Goal: Task Accomplishment & Management: Use online tool/utility

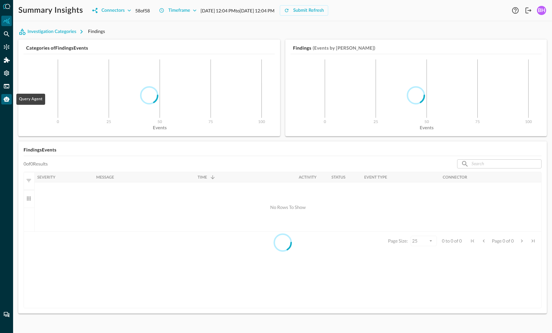
click at [8, 98] on icon "Query Agent" at bounding box center [7, 99] width 6 height 5
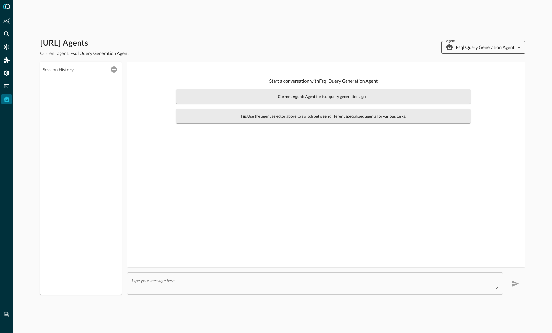
click at [482, 44] on body "Query.AI Agents Current agent: Fsql Query Generation Agent Agent Fsql Query Gen…" at bounding box center [276, 166] width 552 height 333
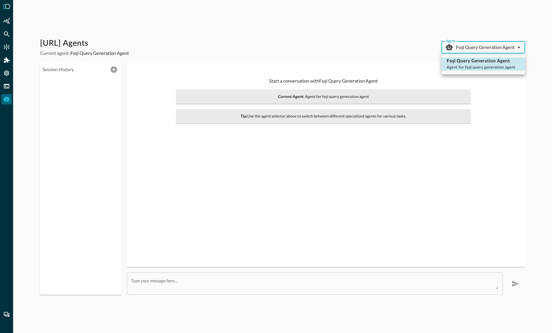
click at [482, 44] on div at bounding box center [276, 166] width 552 height 333
click at [291, 42] on div "[URL] Agents Current agent: Fsql Query Generation Agent Agent Fsql Query Genera…" at bounding box center [282, 47] width 485 height 18
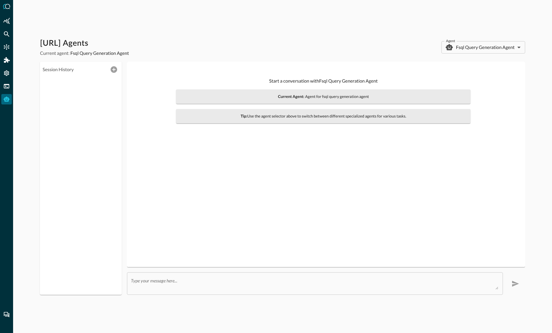
click at [111, 332] on div "[URL] Agents Current agent: Fsql Query Generation Agent Agent Fsql Query Genera…" at bounding box center [282, 166] width 538 height 333
click at [480, 48] on body "[URL] Agents Current agent: Fsql Query Generation Agent Agent Fsql Query Genera…" at bounding box center [276, 166] width 552 height 333
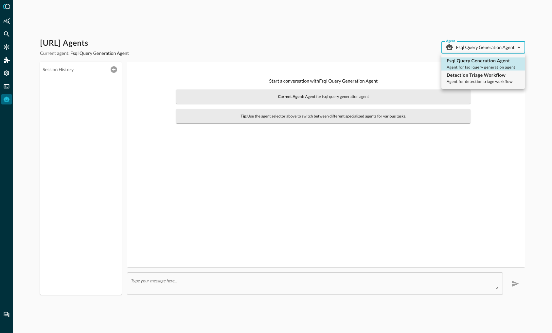
click at [373, 54] on div at bounding box center [276, 166] width 552 height 333
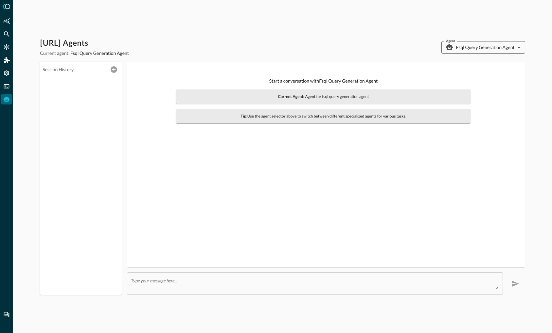
click at [481, 44] on body "[URL] Agents Current agent: Fsql Query Generation Agent Agent Fsql Query Genera…" at bounding box center [276, 166] width 552 height 333
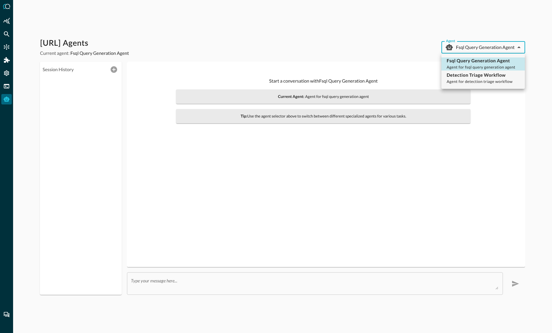
click at [389, 56] on div at bounding box center [276, 166] width 552 height 333
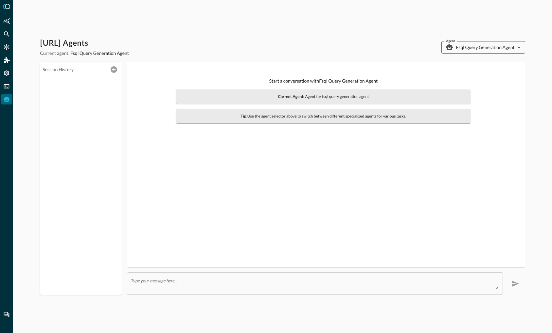
click at [459, 49] on body "[URL] Agents Current agent: Fsql Query Generation Agent Agent Fsql Query Genera…" at bounding box center [276, 166] width 552 height 333
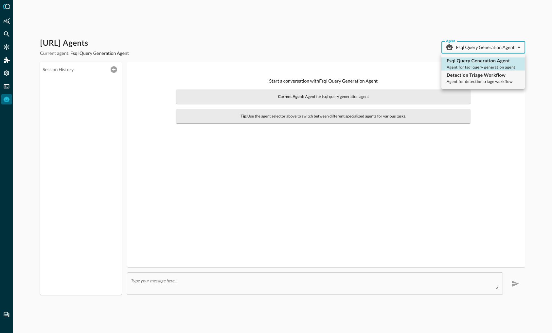
click at [459, 49] on div at bounding box center [276, 166] width 552 height 333
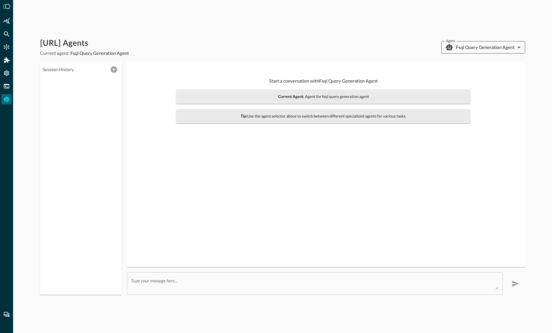
click at [485, 50] on body "[URL] Agents Current agent: Fsql Query Generation Agent Agent Fsql Query Genera…" at bounding box center [276, 166] width 552 height 333
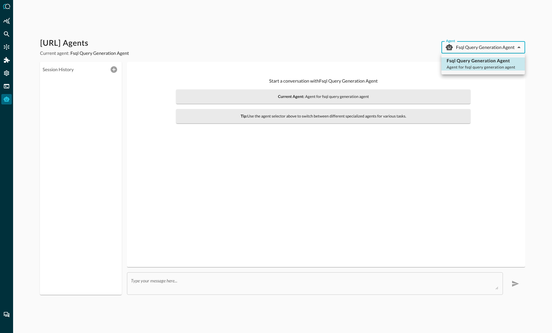
drag, startPoint x: 485, startPoint y: 48, endPoint x: 481, endPoint y: 48, distance: 4.9
click at [485, 47] on div at bounding box center [276, 166] width 552 height 333
click at [350, 41] on div "[URL] Agents Current agent: Fsql Query Generation Agent Agent Fsql Query Genera…" at bounding box center [282, 47] width 485 height 18
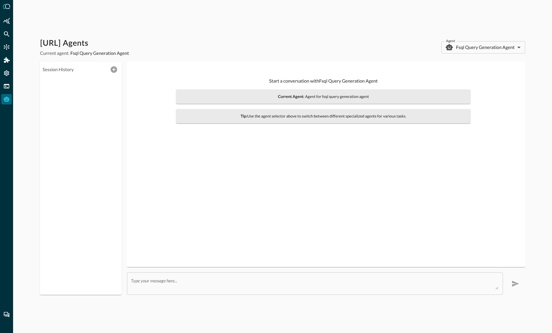
click at [485, 41] on div "Query.AI Agents Current agent: Fsql Query Generation Agent Agent Fsql Query Gen…" at bounding box center [282, 47] width 485 height 18
click at [484, 45] on body "[URL] Agents Current agent: Fsql Query Generation Agent Agent Fsql Query Genera…" at bounding box center [276, 166] width 552 height 333
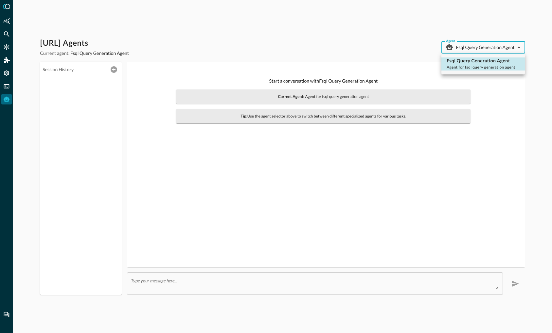
click at [484, 45] on div at bounding box center [276, 166] width 552 height 333
click at [346, 30] on div "[URL] Agents Current agent: Fsql Query Generation Agent Agent Fsql Query Genera…" at bounding box center [282, 166] width 538 height 333
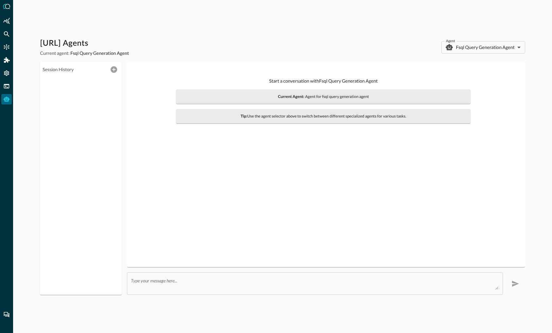
drag, startPoint x: 268, startPoint y: 217, endPoint x: 261, endPoint y: 216, distance: 7.1
click at [471, 48] on body "[URL] Agents Current agent: Fsql Query Generation Agent Agent Fsql Query Genera…" at bounding box center [276, 166] width 552 height 333
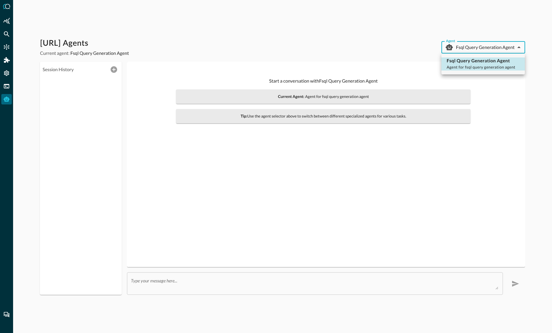
drag, startPoint x: 460, startPoint y: 43, endPoint x: 379, endPoint y: 38, distance: 81.9
click at [460, 43] on div at bounding box center [276, 166] width 552 height 333
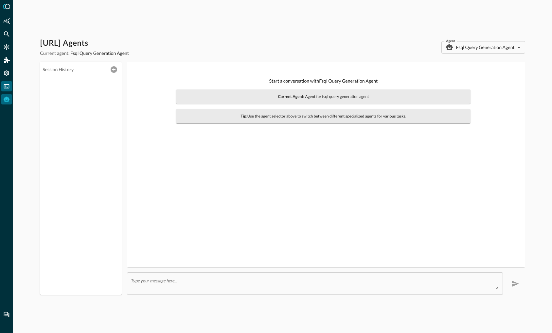
click at [4, 85] on icon "FSQL" at bounding box center [7, 86] width 6 height 4
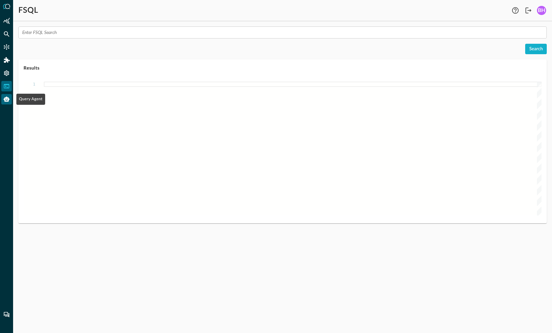
click at [5, 102] on icon "Query Agent" at bounding box center [6, 99] width 7 height 7
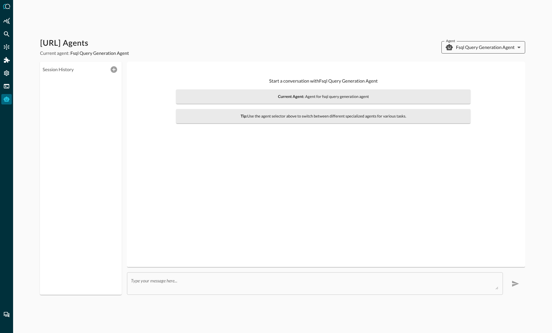
click at [489, 47] on body "[URL] Agents Current agent: Fsql Query Generation Agent Agent Fsql Query Genera…" at bounding box center [276, 166] width 552 height 333
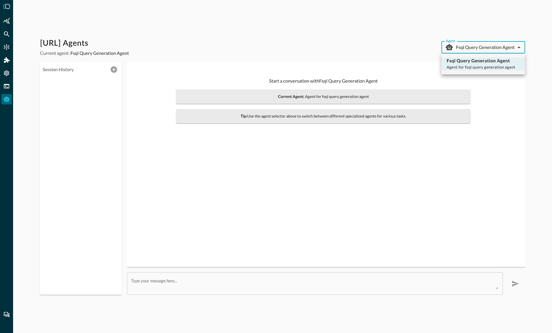
click at [489, 47] on div at bounding box center [276, 166] width 552 height 333
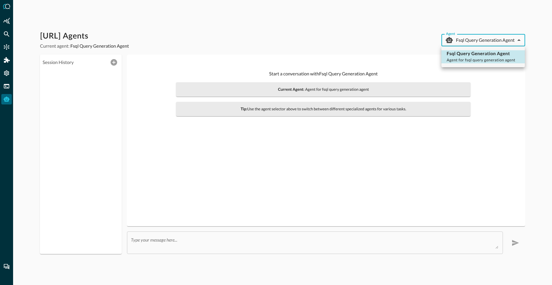
click at [476, 39] on body "Query.AI Agents Current agent: Fsql Query Generation Agent Agent Fsql Query Gen…" at bounding box center [276, 142] width 552 height 285
click at [476, 39] on div at bounding box center [276, 142] width 552 height 285
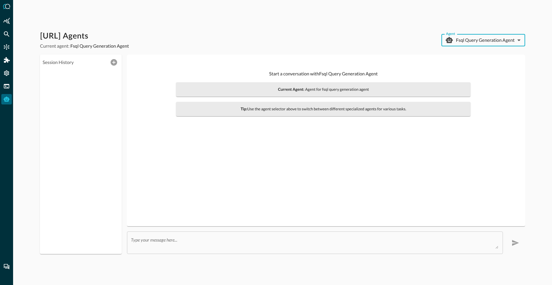
click at [496, 41] on body "[URL] Agents Current agent: Fsql Query Generation Agent Agent Fsql Query Genera…" at bounding box center [276, 142] width 552 height 285
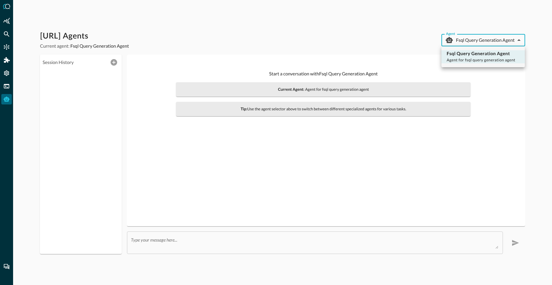
drag, startPoint x: 363, startPoint y: 41, endPoint x: 337, endPoint y: 43, distance: 25.5
click at [363, 42] on div at bounding box center [276, 142] width 552 height 285
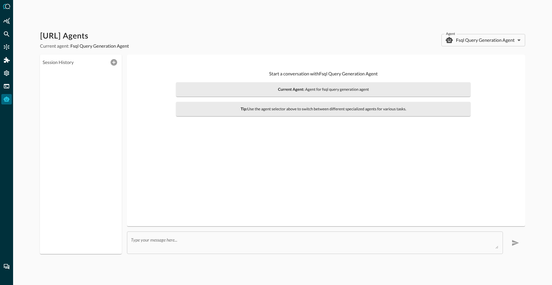
click at [469, 32] on div "Query.AI Agents Current agent: Fsql Query Generation Agent Agent Fsql Query Gen…" at bounding box center [282, 40] width 485 height 18
click at [470, 36] on body "[URL] Agents Current agent: Fsql Query Generation Agent Agent Fsql Query Genera…" at bounding box center [276, 142] width 552 height 285
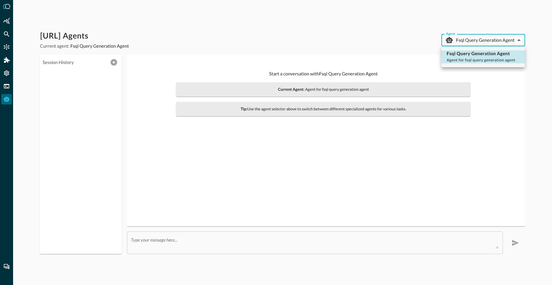
click at [470, 36] on div at bounding box center [276, 142] width 552 height 285
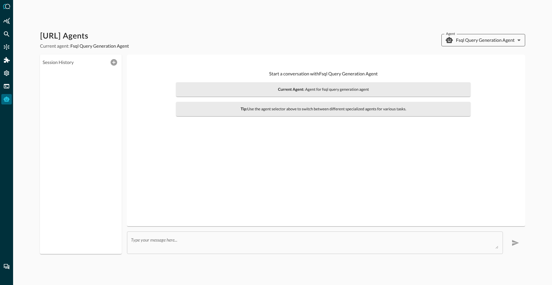
click at [486, 37] on body "[URL] Agents Current agent: Fsql Query Generation Agent Agent Fsql Query Genera…" at bounding box center [276, 142] width 552 height 285
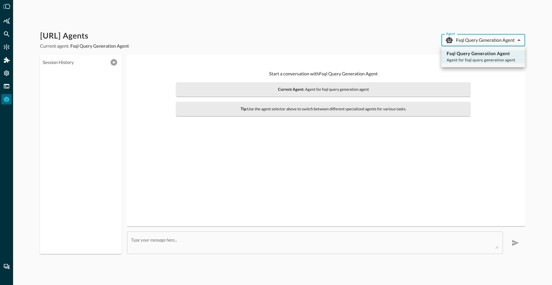
click at [486, 37] on div at bounding box center [276, 142] width 552 height 285
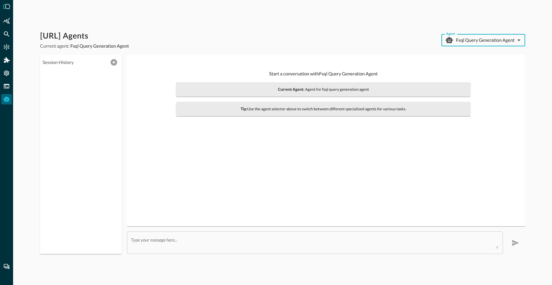
click at [349, 65] on div "Start a conversation with Fsql Query Generation Agent Current Agent: Agent for …" at bounding box center [323, 93] width 382 height 67
click at [474, 37] on body "[URL] Agents Current agent: Fsql Query Generation Agent Agent Fsql Query Genera…" at bounding box center [276, 142] width 552 height 285
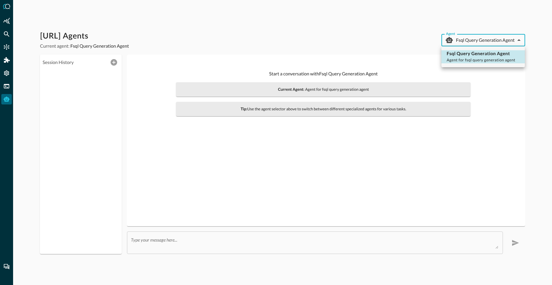
click at [474, 37] on div at bounding box center [276, 142] width 552 height 285
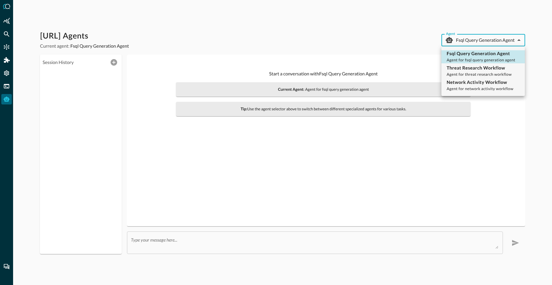
click at [477, 36] on body "[URL] Agents Current agent: Fsql Query Generation Agent Agent Fsql Query Genera…" at bounding box center [276, 142] width 552 height 285
click at [369, 59] on div at bounding box center [276, 142] width 552 height 285
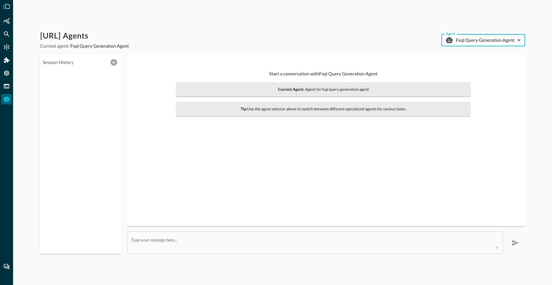
click at [465, 42] on body "[URL] Agents Current agent: Fsql Query Generation Agent Agent Fsql Query Genera…" at bounding box center [276, 142] width 552 height 285
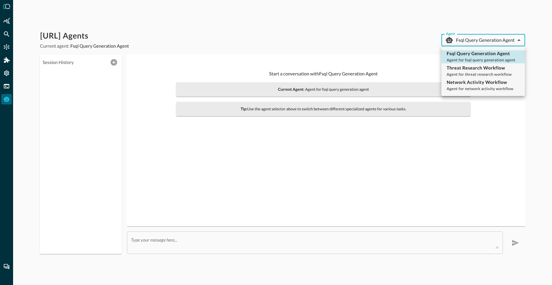
click at [342, 32] on div at bounding box center [276, 142] width 552 height 285
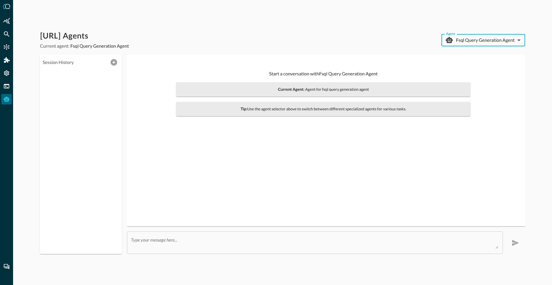
click at [478, 40] on body "Query.AI Agents Current agent: Fsql Query Generation Agent Agent Fsql Query Gen…" at bounding box center [276, 142] width 552 height 285
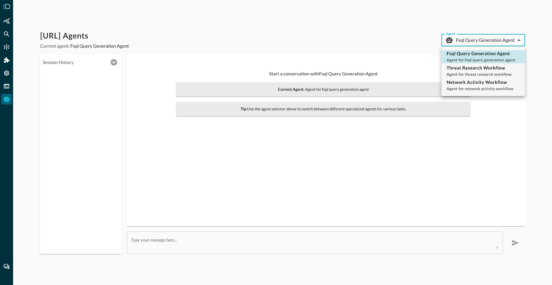
click at [478, 40] on div at bounding box center [276, 142] width 552 height 285
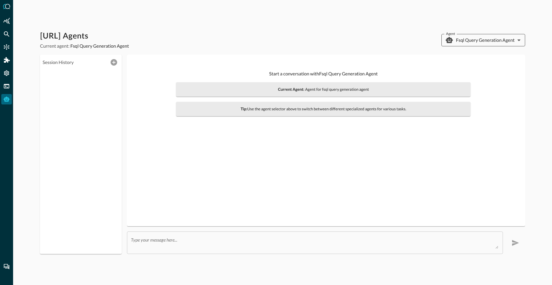
click at [493, 37] on body "Query.AI Agents Current agent: Fsql Query Generation Agent Agent Fsql Query Gen…" at bounding box center [276, 142] width 552 height 285
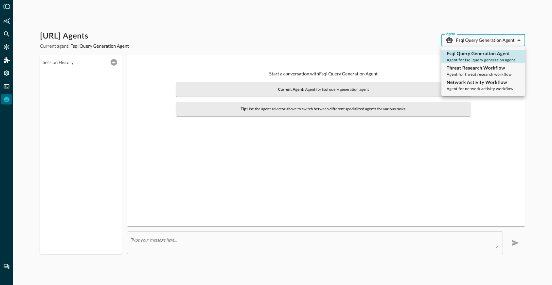
click at [492, 40] on div at bounding box center [276, 142] width 552 height 285
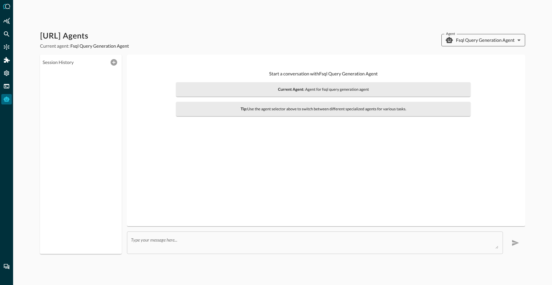
click at [475, 36] on body "[URL] Agents Current agent: Fsql Query Generation Agent Agent Fsql Query Genera…" at bounding box center [276, 142] width 552 height 285
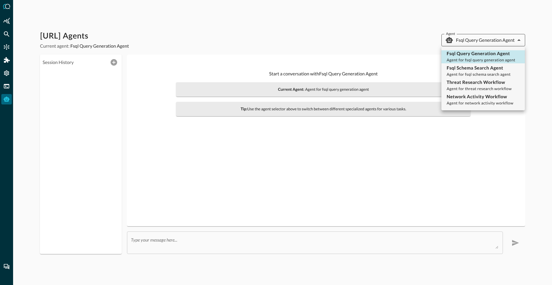
click at [475, 36] on div at bounding box center [276, 142] width 552 height 285
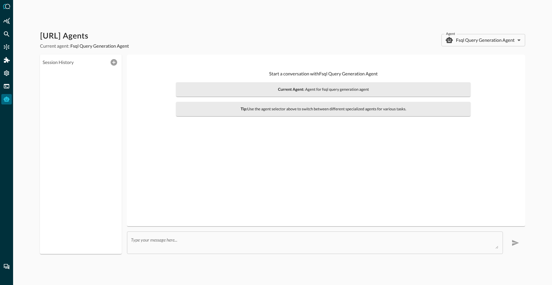
click at [362, 71] on p "Start a conversation with Fsql Query Generation Agent" at bounding box center [323, 73] width 294 height 7
click at [7, 33] on icon "Federated Search" at bounding box center [6, 34] width 7 height 7
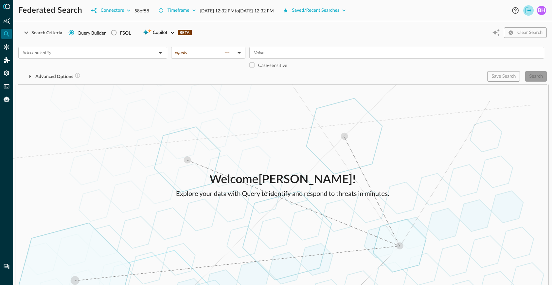
click at [527, 9] on icon "Logout" at bounding box center [528, 11] width 8 height 8
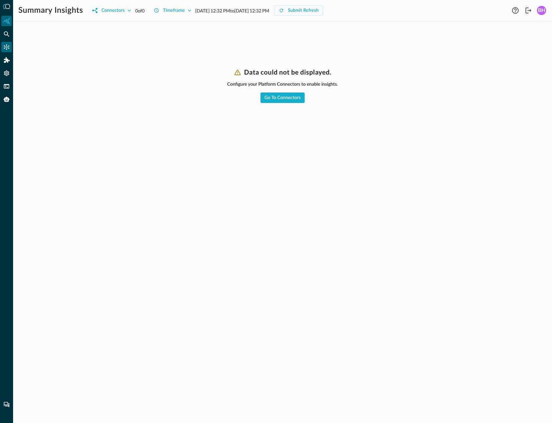
click at [5, 50] on div "Connectors" at bounding box center [6, 47] width 10 height 10
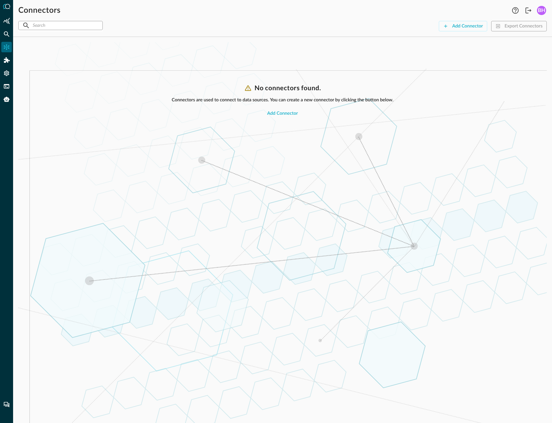
click at [381, 150] on div "No connectors found. Connectors are used to connect to data sources. You can cr…" at bounding box center [282, 253] width 528 height 339
click at [6, 97] on icon "Query Agent" at bounding box center [7, 99] width 6 height 5
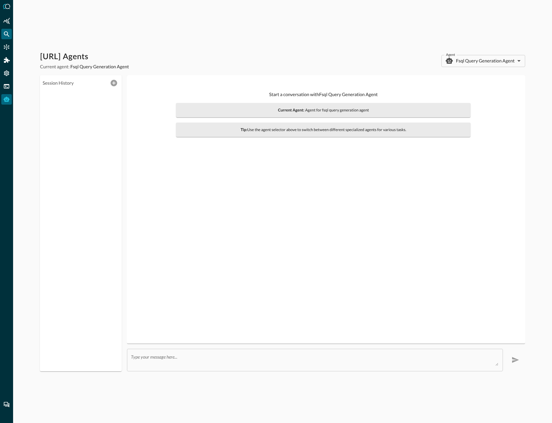
click at [9, 32] on icon "Federated Search" at bounding box center [6, 34] width 7 height 7
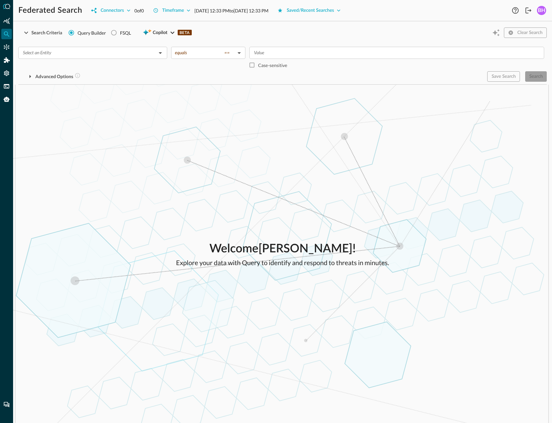
click at [543, 11] on div "BH" at bounding box center [540, 10] width 9 height 9
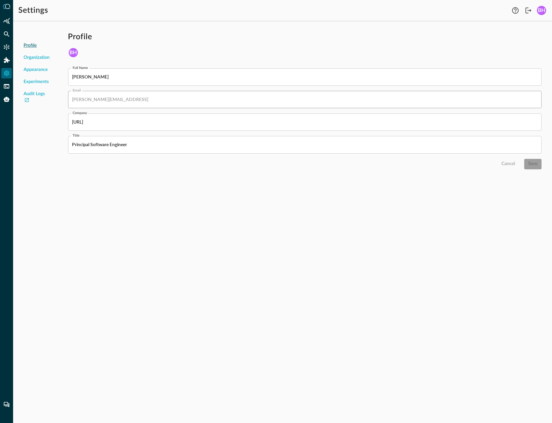
click at [6, 106] on div at bounding box center [6, 211] width 13 height 423
click at [7, 97] on icon "Query Agent" at bounding box center [7, 99] width 6 height 5
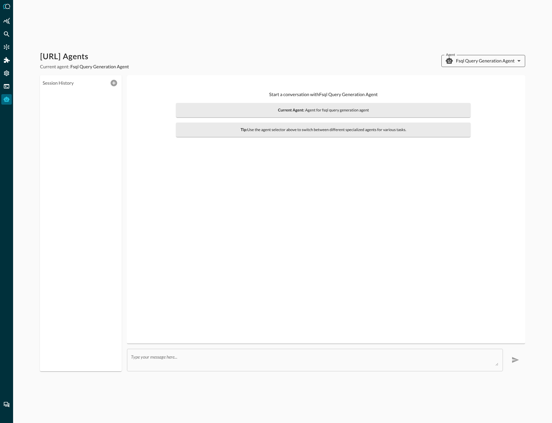
click at [494, 62] on body "Query.AI Agents Current agent: Fsql Query Generation Agent Agent Fsql Query Gen…" at bounding box center [276, 211] width 552 height 423
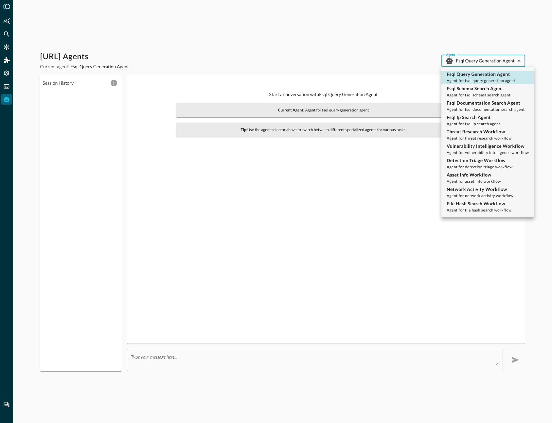
click at [343, 50] on div at bounding box center [276, 211] width 552 height 423
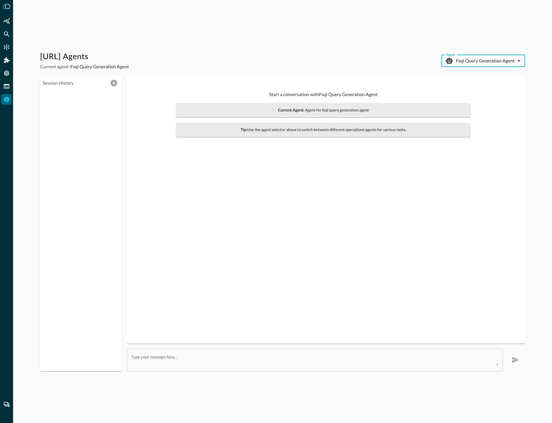
click at [287, 241] on div "Start a conversation with Fsql Query Generation Agent Current Agent: Agent for …" at bounding box center [325, 209] width 387 height 258
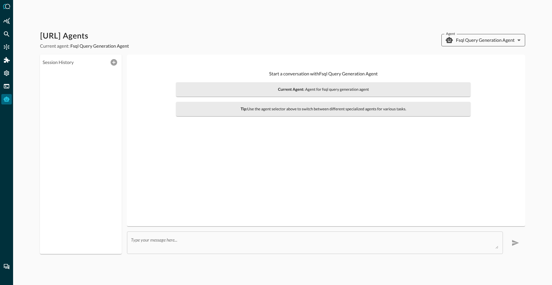
click at [482, 37] on body "Query.AI Agents Current agent: Fsql Query Generation Agent Agent Fsql Query Gen…" at bounding box center [276, 142] width 552 height 285
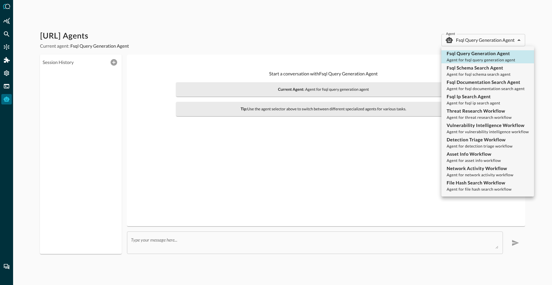
click at [328, 61] on div at bounding box center [276, 142] width 552 height 285
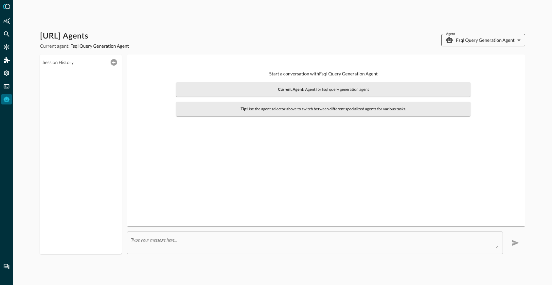
click at [475, 36] on body "Query.AI Agents Current agent: Fsql Query Generation Agent Agent Fsql Query Gen…" at bounding box center [276, 142] width 552 height 285
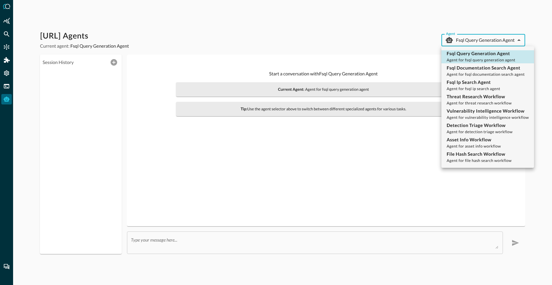
click at [342, 37] on div at bounding box center [276, 142] width 552 height 285
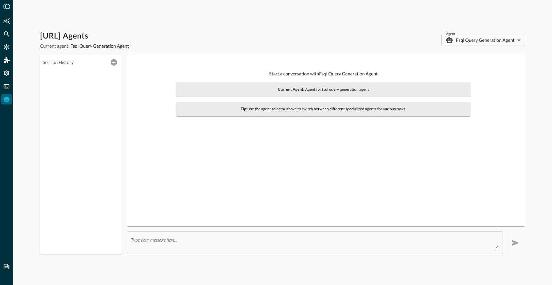
click at [493, 221] on div "Start a conversation with Fsql Query Generation Agent Current Agent: Agent for …" at bounding box center [325, 141] width 387 height 162
click at [483, 42] on body "[URL] Agents Current agent: Fsql Query Generation Agent Agent Fsql Query Genera…" at bounding box center [276, 142] width 552 height 285
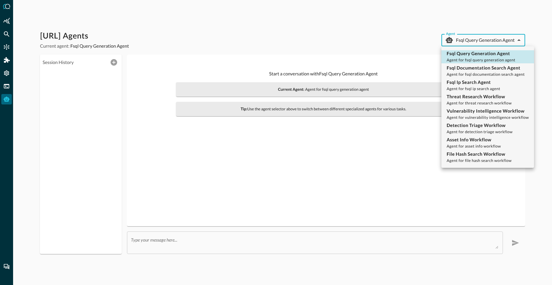
click at [369, 42] on div at bounding box center [276, 142] width 552 height 285
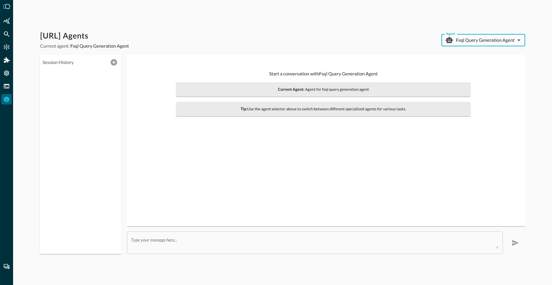
click at [501, 49] on div "Query.AI Agents Current agent: Fsql Query Generation Agent Agent Fsql Query Gen…" at bounding box center [282, 40] width 485 height 18
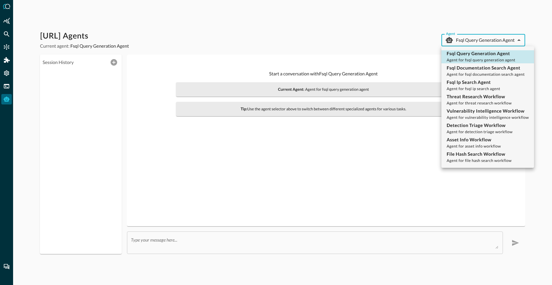
click at [500, 45] on body "Query.AI Agents Current agent: Fsql Query Generation Agent Agent Fsql Query Gen…" at bounding box center [276, 142] width 552 height 285
click at [493, 43] on div at bounding box center [276, 142] width 552 height 285
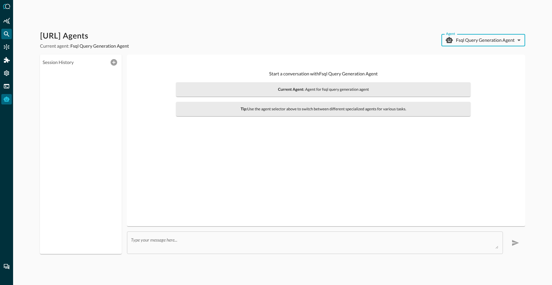
click at [6, 37] on icon "Federated Search" at bounding box center [6, 34] width 7 height 7
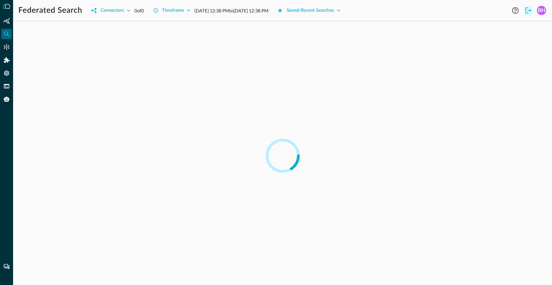
click at [528, 10] on icon "Logout" at bounding box center [528, 11] width 6 height 6
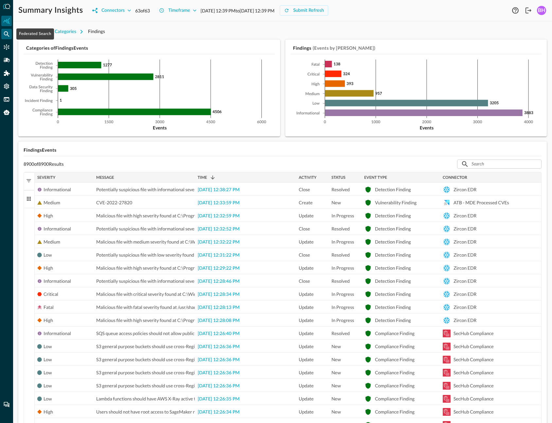
click at [4, 36] on icon "Federated Search" at bounding box center [6, 34] width 7 height 7
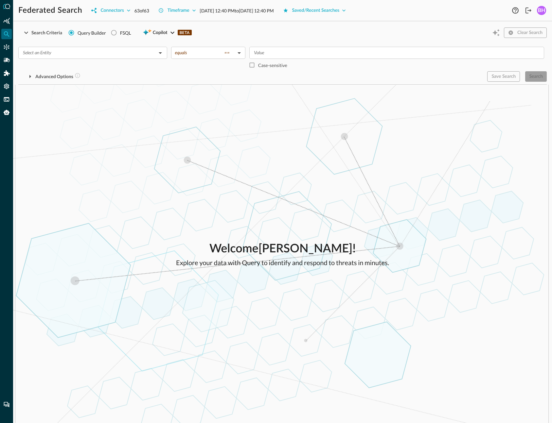
drag, startPoint x: 418, startPoint y: 234, endPoint x: 413, endPoint y: 233, distance: 5.3
click at [418, 234] on div "Welcome Blake Harris ! Explore your data with Query to identify and respond to …" at bounding box center [282, 254] width 538 height 338
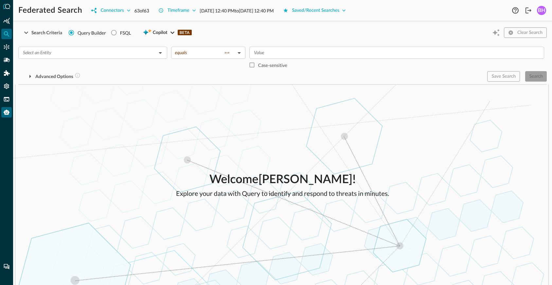
click at [7, 115] on icon "Query Agent" at bounding box center [6, 112] width 7 height 7
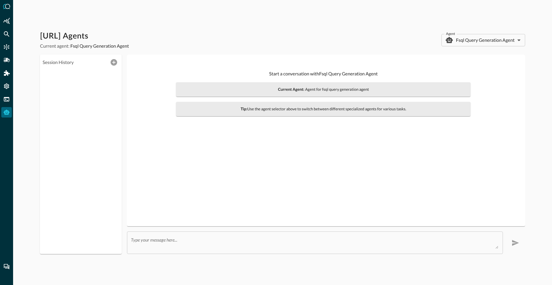
click at [250, 29] on div "[URL] Agents Current agent: Fsql Query Generation Agent Agent Fsql Query Genera…" at bounding box center [282, 142] width 538 height 285
click at [362, 202] on div "Start a conversation with Fsql Query Generation Agent Current Agent: Agent for …" at bounding box center [325, 141] width 387 height 162
click at [490, 43] on body "[URL] Agents Current agent: Fsql Query Generation Agent Agent Fsql Query Genera…" at bounding box center [276, 142] width 552 height 285
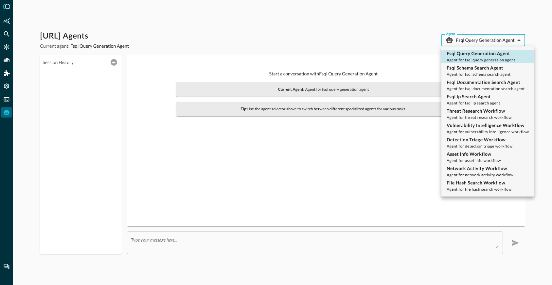
click at [409, 27] on div at bounding box center [276, 142] width 552 height 285
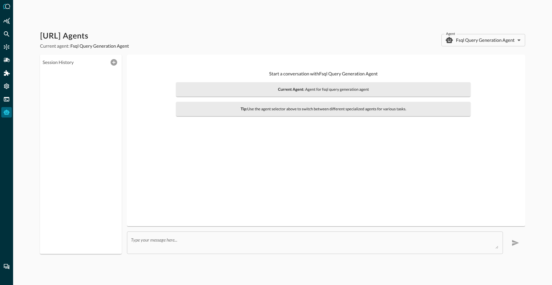
drag, startPoint x: 219, startPoint y: 45, endPoint x: 180, endPoint y: 43, distance: 38.6
click at [381, 28] on div "[URL] Agents Current agent: Fsql Query Generation Agent Agent Fsql Query Genera…" at bounding box center [282, 142] width 538 height 285
drag, startPoint x: 293, startPoint y: 154, endPoint x: 233, endPoint y: 155, distance: 60.2
click at [461, 39] on body "Query.AI Agents Current agent: Fsql Query Generation Agent Agent Fsql Query Gen…" at bounding box center [276, 142] width 552 height 285
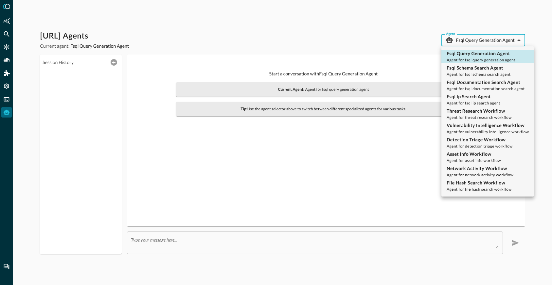
click at [461, 39] on div at bounding box center [276, 142] width 552 height 285
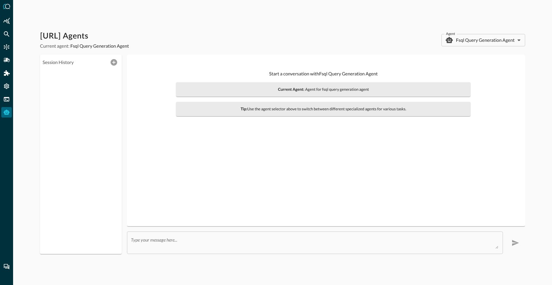
click at [393, 171] on div "Start a conversation with Fsql Query Generation Agent Current Agent: Agent for …" at bounding box center [325, 141] width 387 height 162
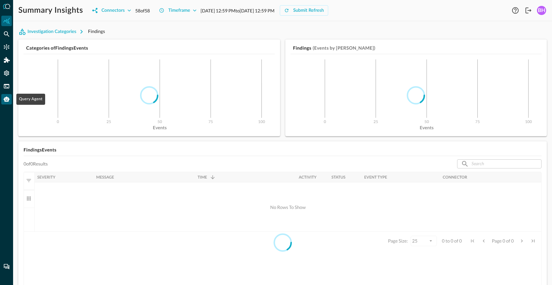
click at [7, 99] on icon "Query Agent" at bounding box center [7, 99] width 6 height 5
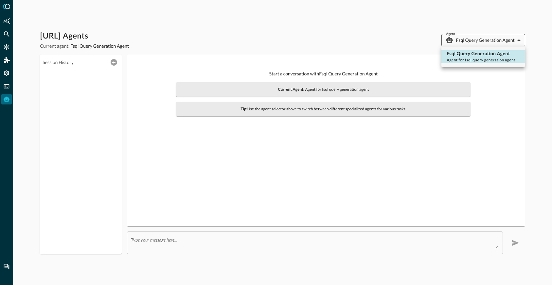
click at [480, 42] on body "[URL] Agents Current agent: Fsql Query Generation Agent Agent Fsql Query Genera…" at bounding box center [276, 142] width 552 height 285
click at [480, 42] on div at bounding box center [276, 142] width 552 height 285
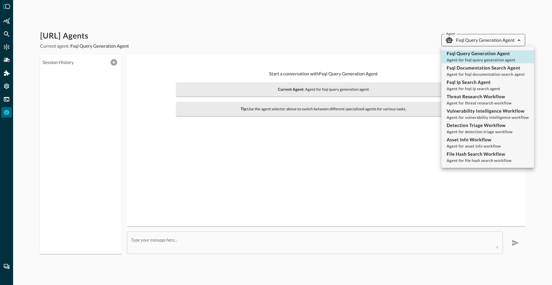
click at [517, 40] on body "Query.AI Agents Current agent: Fsql Query Generation Agent Agent Fsql Query Gen…" at bounding box center [276, 142] width 552 height 285
click at [349, 198] on div at bounding box center [276, 142] width 552 height 285
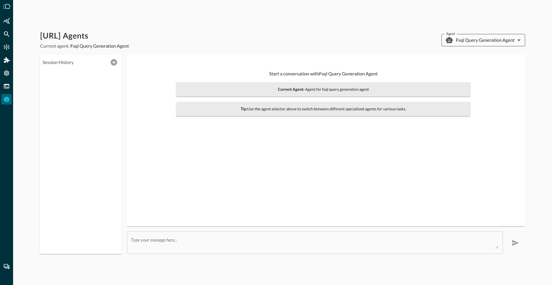
click at [488, 39] on body "[URL] Agents Current agent: Fsql Query Generation Agent Agent Fsql Query Genera…" at bounding box center [276, 142] width 552 height 285
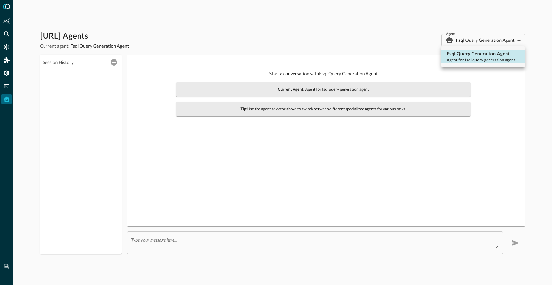
click at [377, 35] on div at bounding box center [276, 142] width 552 height 285
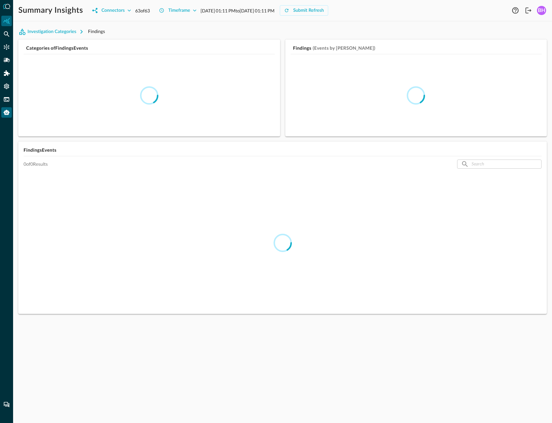
click at [8, 112] on icon "Query Agent" at bounding box center [7, 112] width 6 height 5
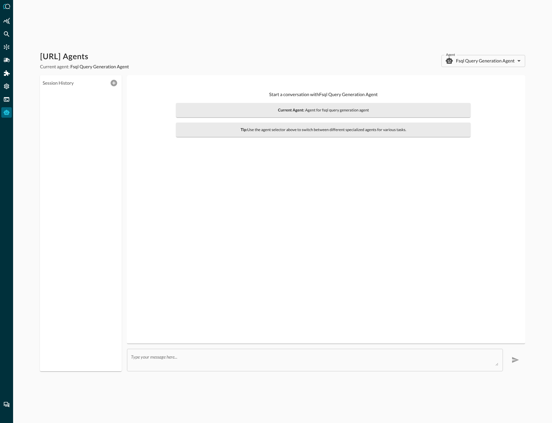
click at [302, 179] on div "Start a conversation with Fsql Query Generation Agent Current Agent: Agent for …" at bounding box center [325, 209] width 387 height 258
click at [490, 62] on body "Query.AI Agents Current agent: Fsql Query Generation Agent Agent Fsql Query Gen…" at bounding box center [276, 211] width 552 height 423
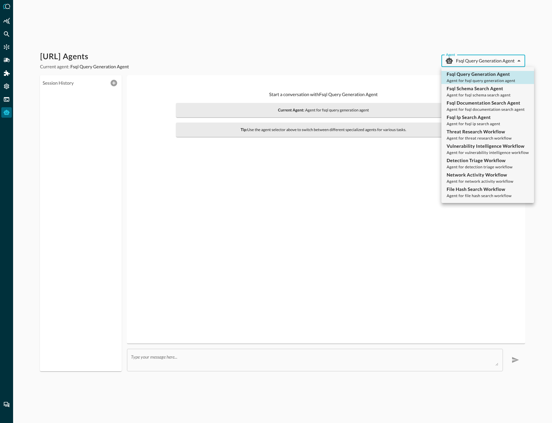
click at [471, 19] on div at bounding box center [276, 211] width 552 height 423
click at [471, 61] on body "Query.AI Agents Current agent: Fsql Query Generation Agent Agent Fsql Query Gen…" at bounding box center [276, 211] width 552 height 423
click at [471, 61] on div at bounding box center [276, 211] width 552 height 423
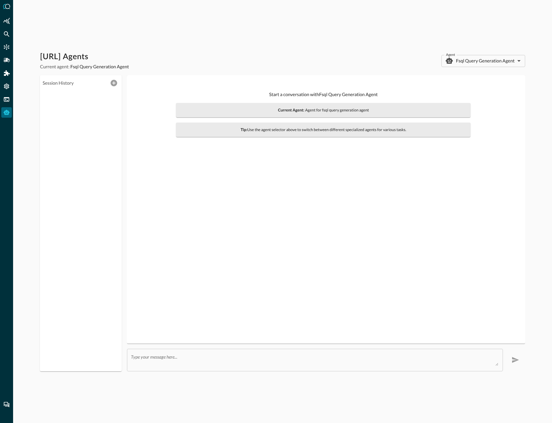
click at [291, 291] on div "Start a conversation with Fsql Query Generation Agent Current Agent: Agent for …" at bounding box center [325, 209] width 387 height 258
click at [246, 41] on div "Query.AI Agents Current agent: Fsql Query Generation Agent Agent Fsql Query Gen…" at bounding box center [282, 211] width 538 height 423
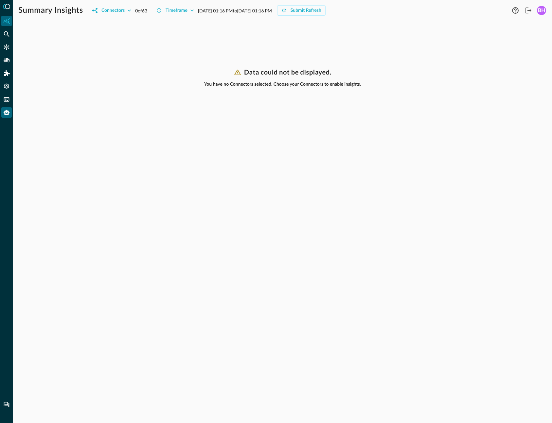
click at [10, 111] on div "Query Agent" at bounding box center [6, 112] width 10 height 10
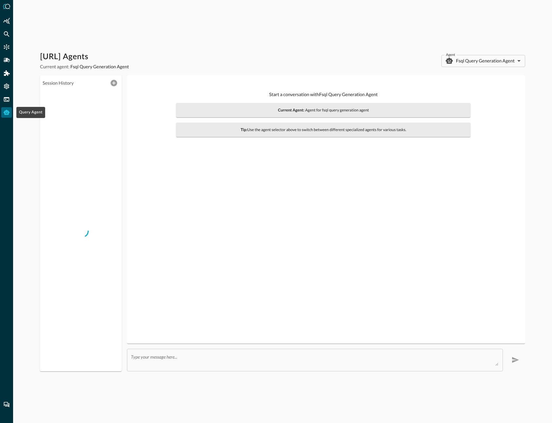
click at [9, 111] on icon "Query Agent" at bounding box center [6, 112] width 7 height 7
click at [476, 61] on body "Query.AI Agents Current agent: Fsql Query Generation Agent Agent Fsql Query Gen…" at bounding box center [276, 211] width 552 height 423
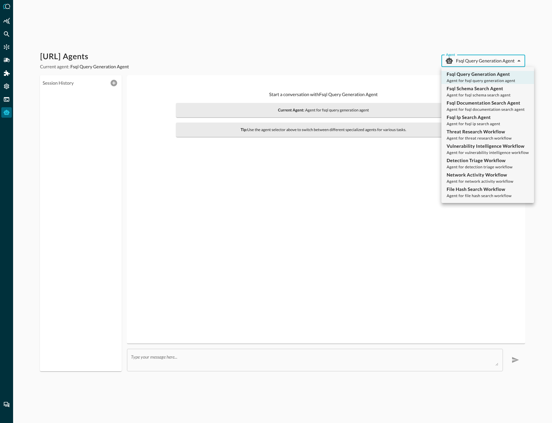
click at [476, 61] on div at bounding box center [276, 211] width 552 height 423
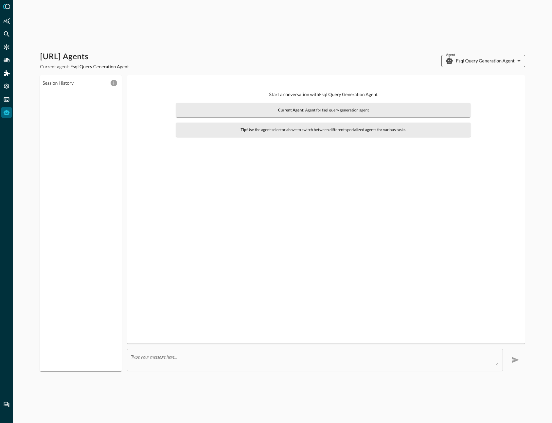
click at [469, 58] on body "Query.AI Agents Current agent: Fsql Query Generation Agent Agent Fsql Query Gen…" at bounding box center [276, 211] width 552 height 423
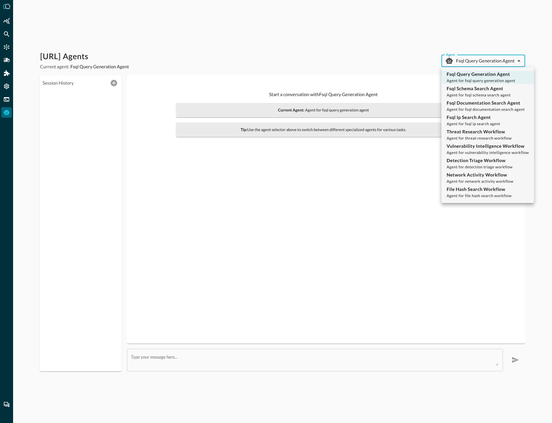
click at [469, 58] on div at bounding box center [276, 211] width 552 height 423
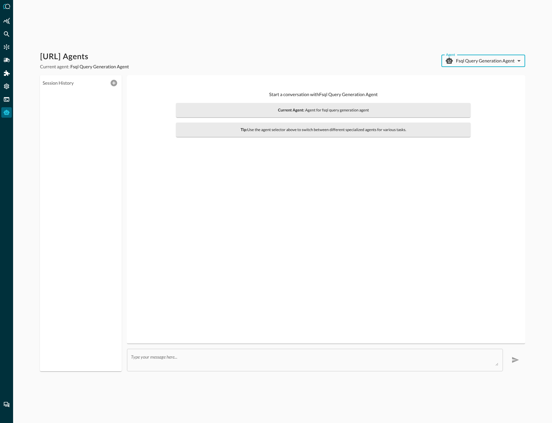
click at [345, 54] on div "Query.AI Agents Current agent: Fsql Query Generation Agent Agent Fsql Query Gen…" at bounding box center [282, 61] width 485 height 18
drag, startPoint x: 345, startPoint y: 54, endPoint x: 315, endPoint y: 45, distance: 31.8
click at [310, 71] on div "[URL] Agents Current agent: Fsql Query Generation Agent Agent Fsql Query Genera…" at bounding box center [282, 212] width 485 height 320
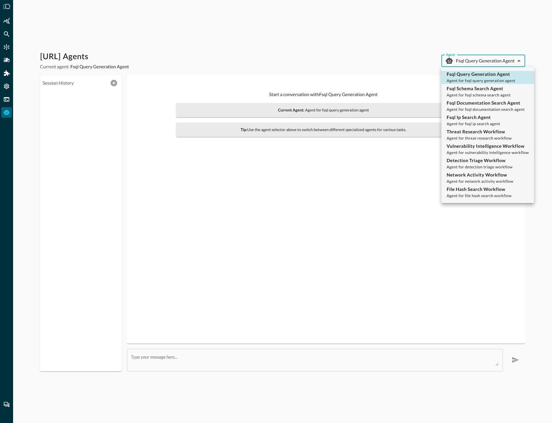
click at [463, 65] on body "Query.AI Agents Current agent: Fsql Query Generation Agent Agent Fsql Query Gen…" at bounding box center [276, 211] width 552 height 423
click at [368, 73] on div at bounding box center [276, 211] width 552 height 423
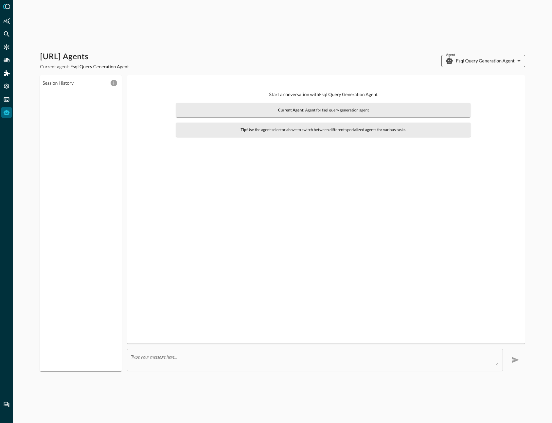
click at [491, 66] on body "[URL] Agents Current agent: Fsql Query Generation Agent Agent Fsql Query Genera…" at bounding box center [276, 211] width 552 height 423
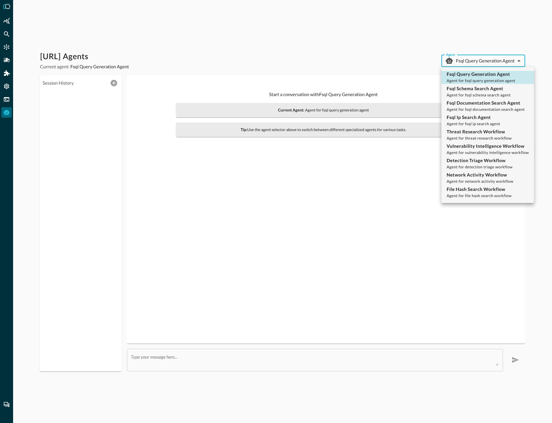
click at [316, 229] on div at bounding box center [276, 211] width 552 height 423
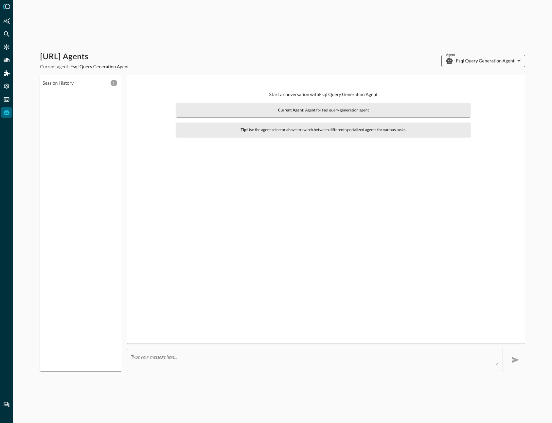
click at [485, 60] on body "[URL] Agents Current agent: Fsql Query Generation Agent Agent Fsql Query Genera…" at bounding box center [276, 211] width 552 height 423
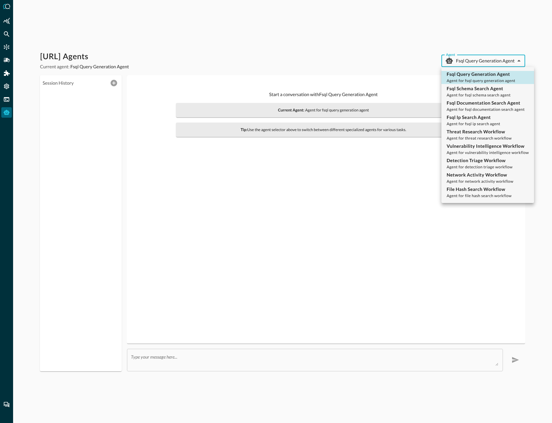
click at [485, 60] on div at bounding box center [276, 211] width 552 height 423
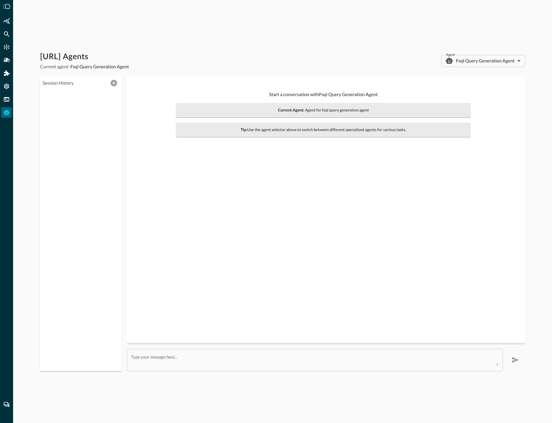
click at [414, 191] on div "Start a conversation with Fsql Query Generation Agent Current Agent: Agent for …" at bounding box center [325, 209] width 387 height 258
click at [480, 64] on body "[URL] Agents Current agent: Fsql Query Generation Agent Agent Fsql Query Genera…" at bounding box center [276, 211] width 552 height 423
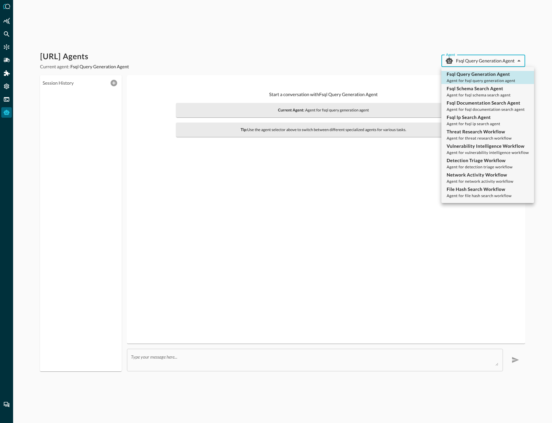
click at [382, 62] on div at bounding box center [276, 211] width 552 height 423
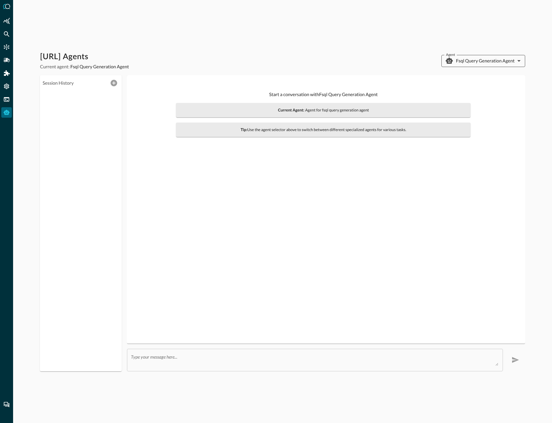
click at [475, 64] on body "[URL] Agents Current agent: Fsql Query Generation Agent Agent Fsql Query Genera…" at bounding box center [276, 211] width 552 height 423
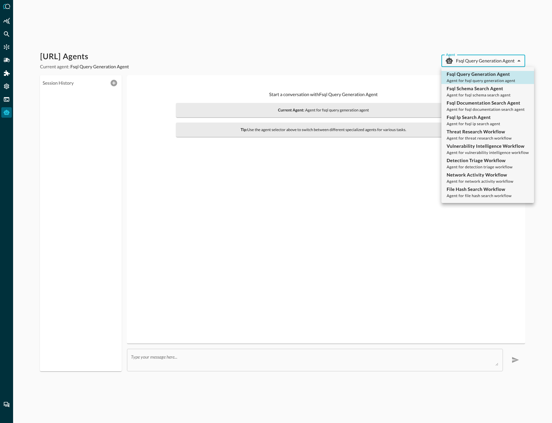
click at [475, 64] on div at bounding box center [276, 211] width 552 height 423
click at [474, 58] on body "Query.AI Agents Current agent: Fsql Query Generation Agent Agent Fsql Query Gen…" at bounding box center [276, 211] width 552 height 423
click at [472, 58] on div at bounding box center [276, 211] width 552 height 423
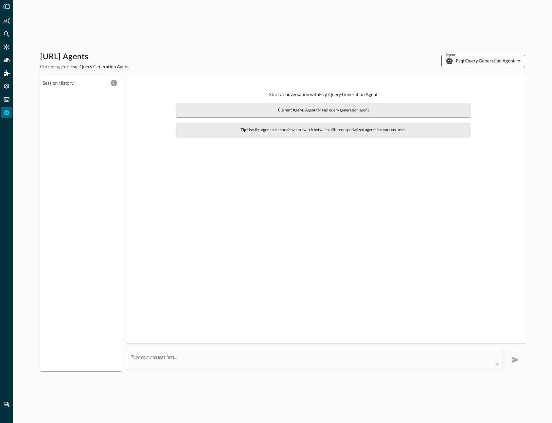
click at [493, 61] on body "[URL] Agents Current agent: Fsql Query Generation Agent Agent Fsql Query Genera…" at bounding box center [276, 211] width 552 height 423
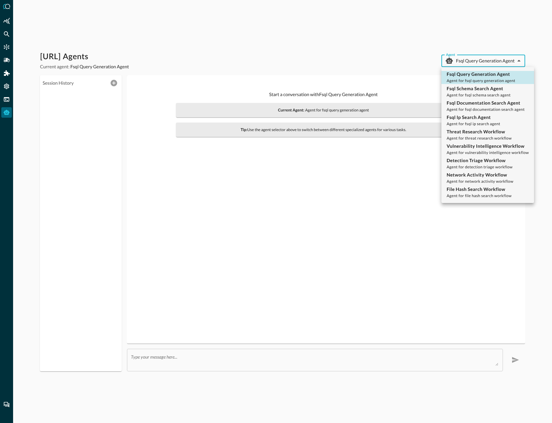
click at [493, 61] on div at bounding box center [276, 211] width 552 height 423
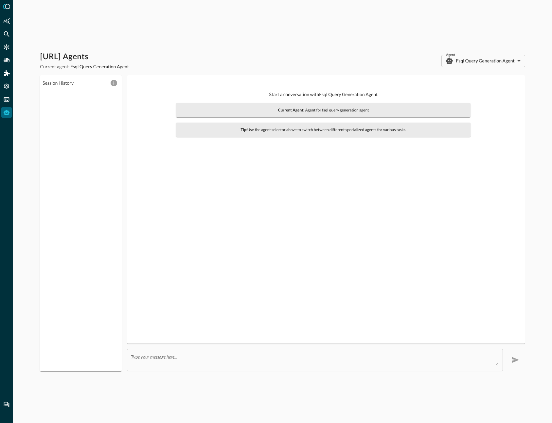
click at [352, 208] on div "Start a conversation with Fsql Query Generation Agent Current Agent: Agent for …" at bounding box center [325, 209] width 387 height 258
click at [303, 96] on p "Start a conversation with Fsql Query Generation Agent" at bounding box center [323, 94] width 294 height 7
click at [500, 58] on body "[URL] Agents Current agent: Fsql Query Generation Agent Agent Fsql Query Genera…" at bounding box center [276, 211] width 552 height 423
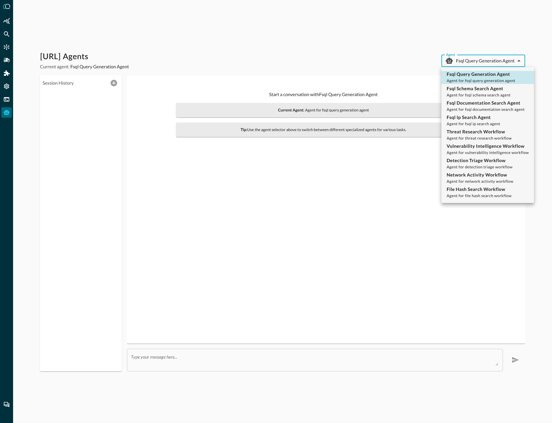
click at [500, 58] on div at bounding box center [276, 211] width 552 height 423
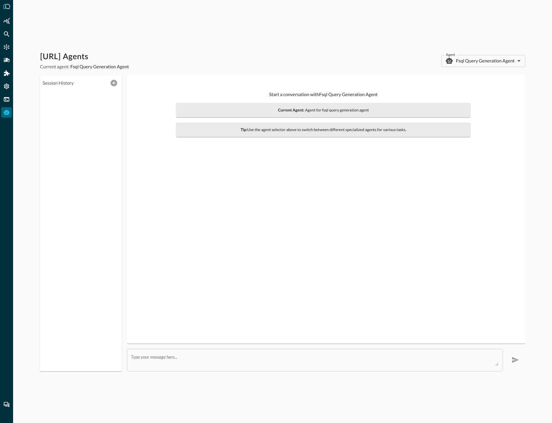
click at [434, 239] on div "Start a conversation with Fsql Query Generation Agent Current Agent: Agent for …" at bounding box center [325, 209] width 387 height 258
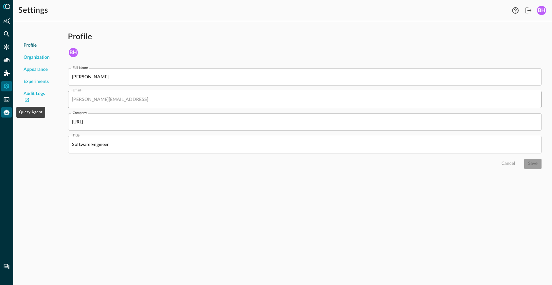
click at [6, 116] on div "Query Agent" at bounding box center [6, 112] width 10 height 10
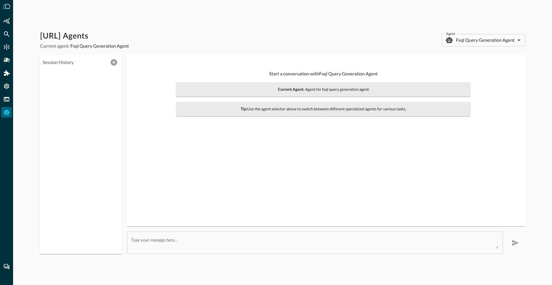
click at [472, 47] on div "[URL] Agents Current agent: Fsql Query Generation Agent Agent Fsql Query Genera…" at bounding box center [282, 40] width 485 height 18
click at [474, 36] on body "[URL] Agents Current agent: Fsql Query Generation Agent Agent Fsql Query Genera…" at bounding box center [276, 142] width 552 height 285
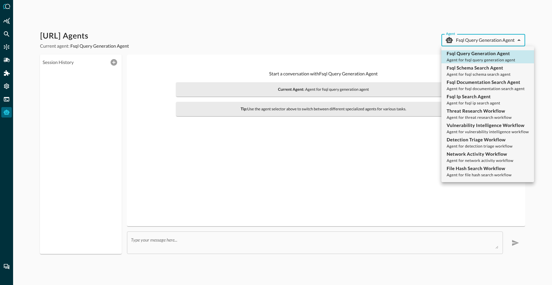
click at [380, 44] on div at bounding box center [276, 142] width 552 height 285
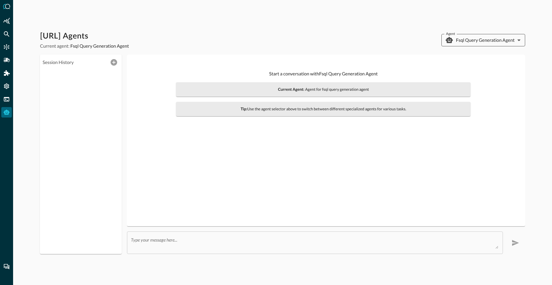
click at [461, 43] on body "[URL] Agents Current agent: Fsql Query Generation Agent Agent Fsql Query Genera…" at bounding box center [276, 142] width 552 height 285
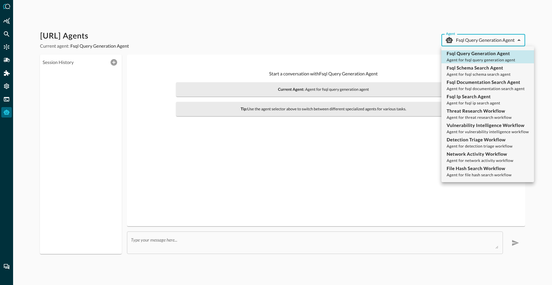
click at [291, 197] on div at bounding box center [276, 142] width 552 height 285
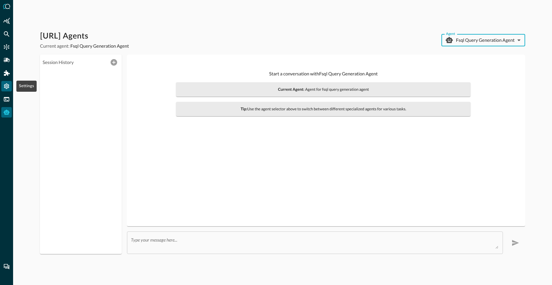
click at [7, 86] on icon "Settings" at bounding box center [6, 86] width 7 height 7
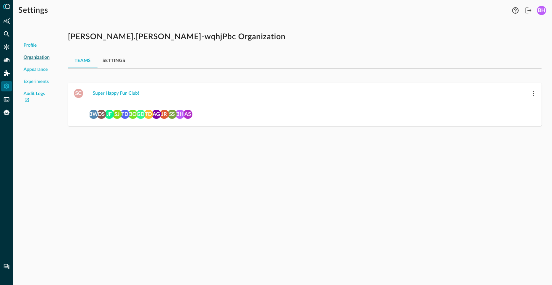
click at [367, 173] on div "Profile Organization Appearance Experiments Audit Logs jonathan.rau-wqhjPbc Org…" at bounding box center [282, 155] width 538 height 259
click at [220, 183] on div "Profile Organization Appearance Experiments Audit Logs jonathan.rau-wqhjPbc Org…" at bounding box center [282, 155] width 538 height 259
click at [4, 33] on icon "Federated Search" at bounding box center [7, 34] width 6 height 6
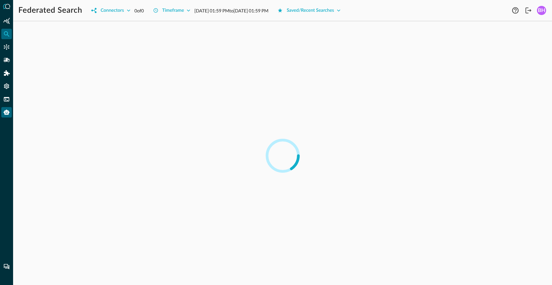
click at [6, 113] on icon "Query Agent" at bounding box center [7, 112] width 6 height 5
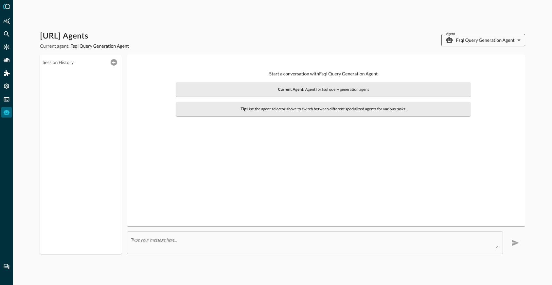
click at [482, 37] on body "[URL] Agents Current agent: Fsql Query Generation Agent Agent Fsql Query Genera…" at bounding box center [276, 142] width 552 height 285
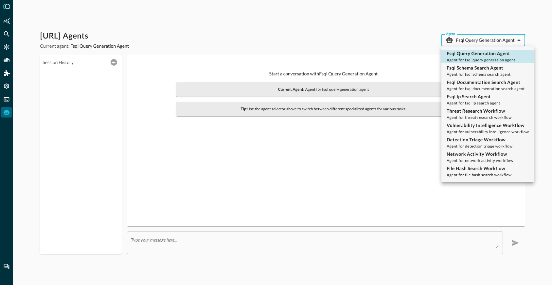
click at [338, 159] on div at bounding box center [276, 142] width 552 height 285
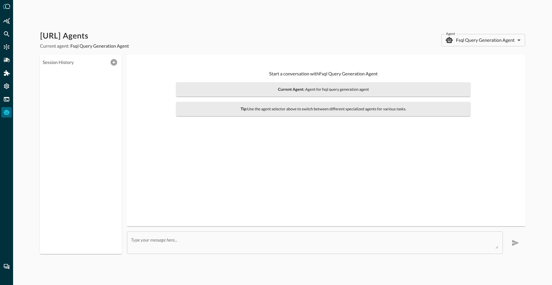
click at [471, 32] on div "[URL] Agents Current agent: Fsql Query Generation Agent Agent Fsql Query Genera…" at bounding box center [282, 40] width 485 height 18
click at [469, 38] on body "[URL] Agents Current agent: Fsql Query Generation Agent Agent Fsql Query Genera…" at bounding box center [276, 142] width 552 height 285
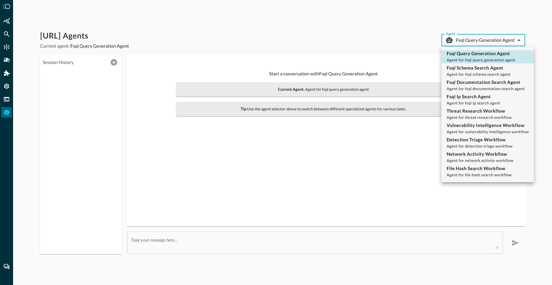
drag, startPoint x: 397, startPoint y: 51, endPoint x: 421, endPoint y: 25, distance: 35.9
click at [395, 51] on div at bounding box center [276, 142] width 552 height 285
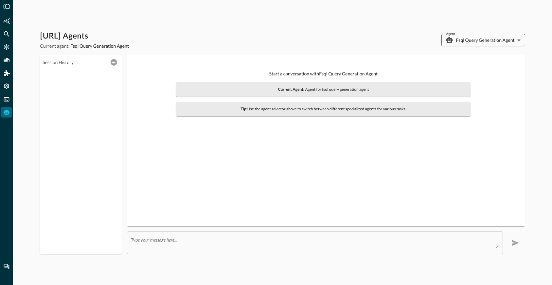
click at [490, 40] on body "[URL] Agents Current agent: Fsql Query Generation Agent Agent Fsql Query Genera…" at bounding box center [276, 142] width 552 height 285
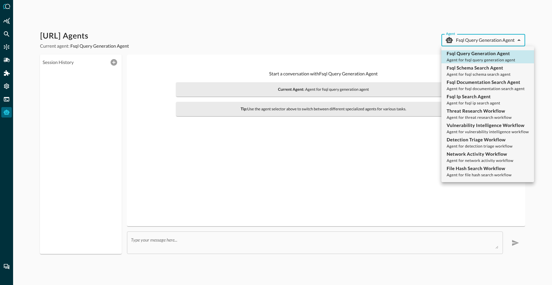
click at [366, 37] on div at bounding box center [276, 142] width 552 height 285
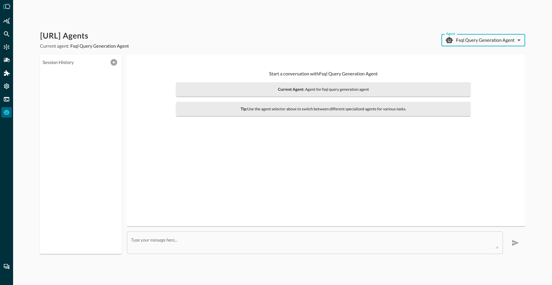
click at [465, 39] on body "[URL] Agents Current agent: Fsql Query Generation Agent Agent Fsql Query Genera…" at bounding box center [276, 142] width 552 height 285
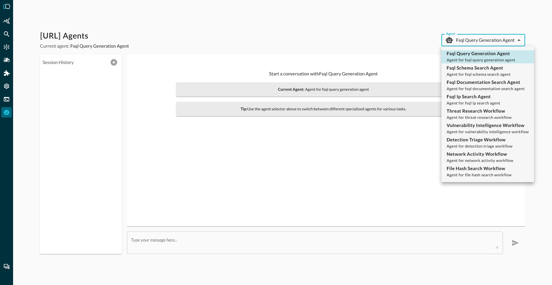
click at [182, 177] on div at bounding box center [276, 142] width 552 height 285
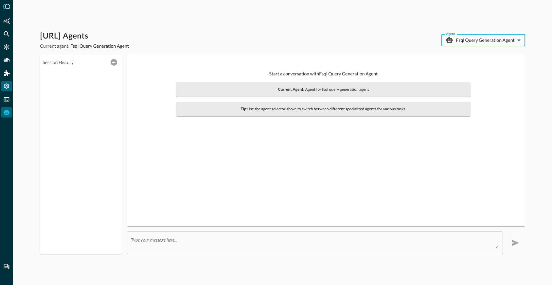
click at [4, 86] on icon "Settings" at bounding box center [6, 86] width 7 height 7
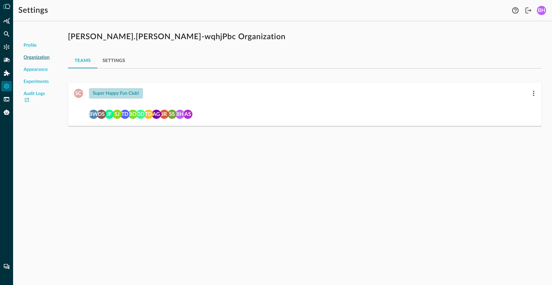
drag, startPoint x: 130, startPoint y: 90, endPoint x: 137, endPoint y: 94, distance: 8.4
click at [130, 90] on button "Super Happy Fun Club!" at bounding box center [116, 93] width 54 height 10
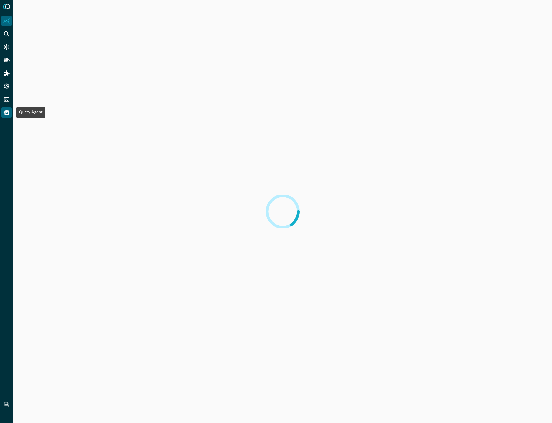
click at [5, 116] on div "Query Agent" at bounding box center [6, 112] width 10 height 10
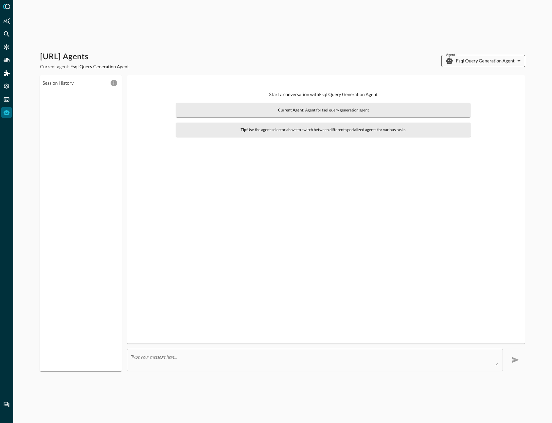
click at [482, 62] on body "[URL] Agents Current agent: Fsql Query Generation Agent Agent Fsql Query Genera…" at bounding box center [276, 211] width 552 height 423
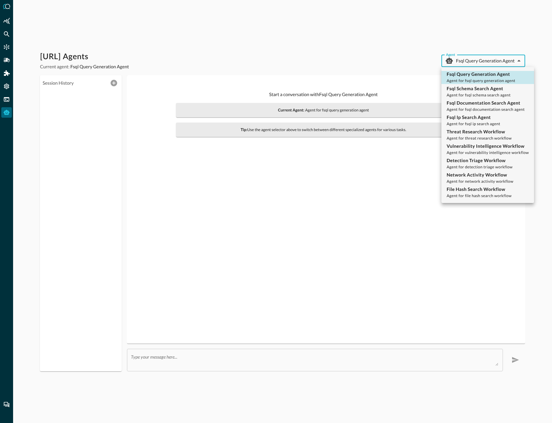
click at [485, 61] on div at bounding box center [276, 211] width 552 height 423
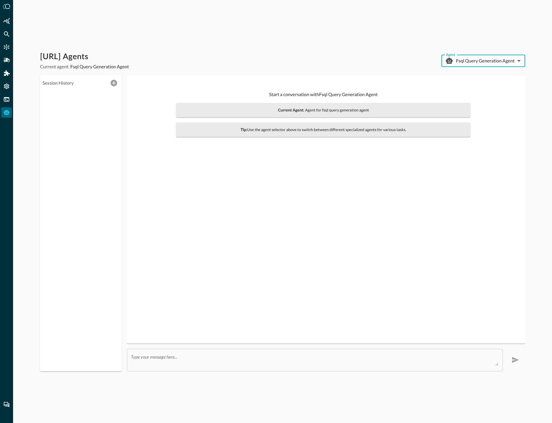
click at [493, 55] on body "[URL] Agents Current agent: Fsql Query Generation Agent Agent Fsql Query Genera…" at bounding box center [276, 211] width 552 height 423
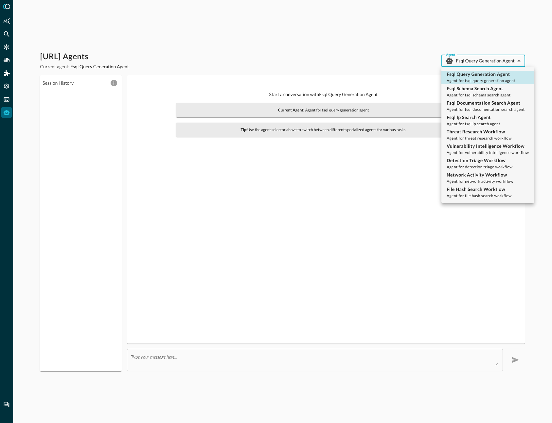
click at [485, 48] on div at bounding box center [276, 211] width 552 height 423
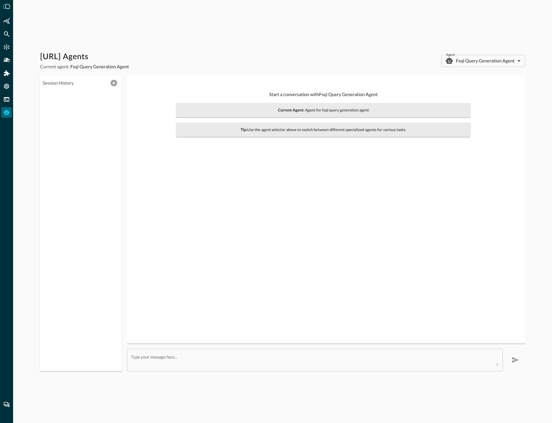
drag, startPoint x: 365, startPoint y: 203, endPoint x: 276, endPoint y: 197, distance: 88.8
click at [420, 219] on div "Start a conversation with Fsql Query Generation Agent Current Agent: Agent for …" at bounding box center [325, 209] width 387 height 258
drag, startPoint x: 336, startPoint y: 240, endPoint x: 289, endPoint y: 232, distance: 47.8
click at [299, 228] on div "Start a conversation with Fsql Query Generation Agent Current Agent: Agent for …" at bounding box center [325, 209] width 387 height 258
click at [468, 56] on body "[URL] Agents Current agent: Fsql Query Generation Agent Agent Fsql Query Genera…" at bounding box center [276, 211] width 552 height 423
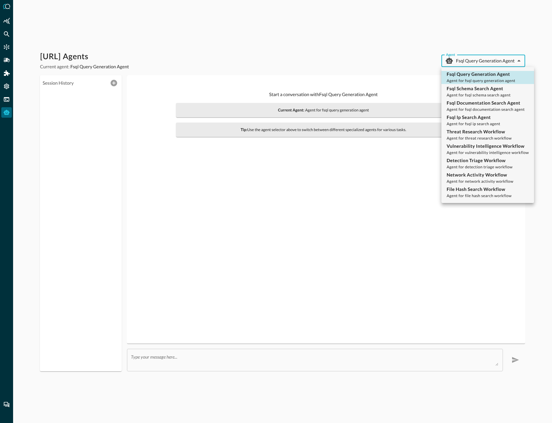
click at [330, 47] on div at bounding box center [276, 211] width 552 height 423
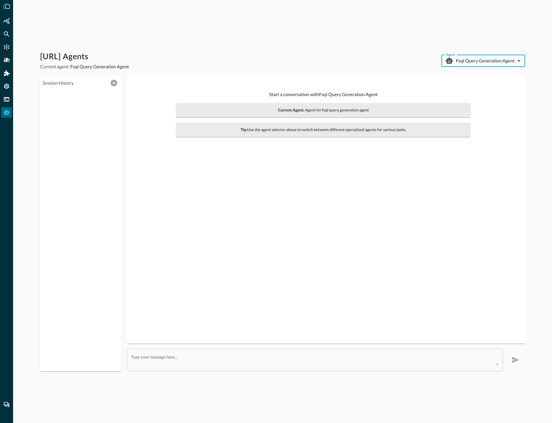
click at [481, 62] on body "[URL] Agents Current agent: Fsql Query Generation Agent Agent Fsql Query Genera…" at bounding box center [276, 211] width 552 height 423
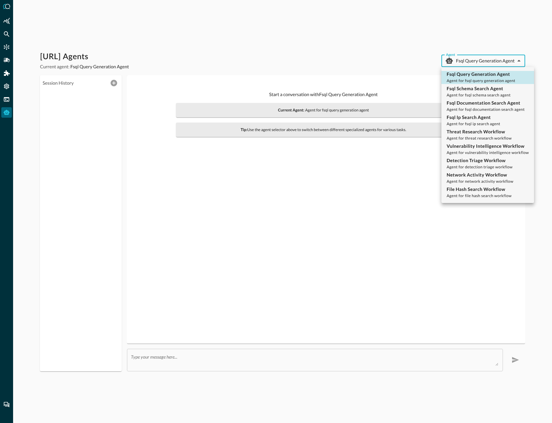
click at [363, 35] on div at bounding box center [276, 211] width 552 height 423
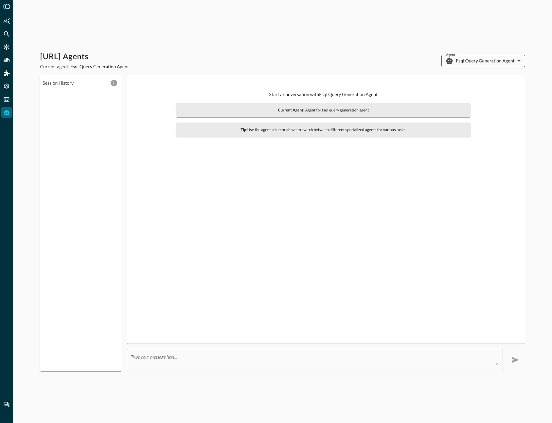
click at [484, 66] on body "[URL] Agents Current agent: Fsql Query Generation Agent Agent Fsql Query Genera…" at bounding box center [276, 211] width 552 height 423
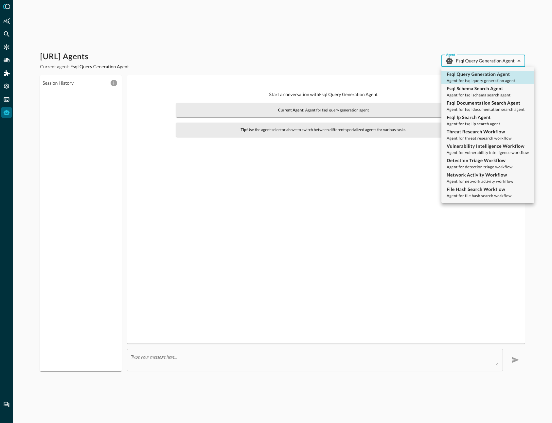
click at [482, 60] on div at bounding box center [276, 211] width 552 height 423
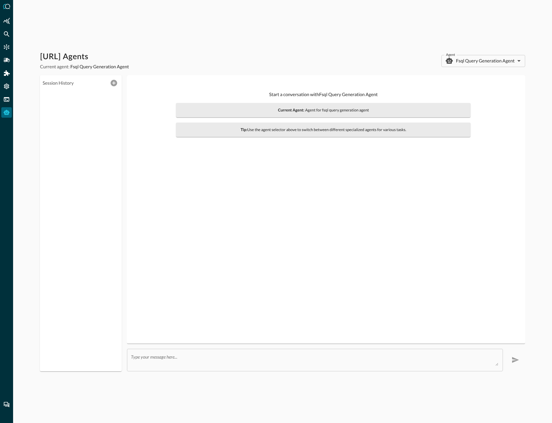
click at [334, 59] on div "Fsql Query Generation Agent Agent for fsql query generation agent Fsql Schema S…" at bounding box center [276, 211] width 552 height 423
click at [512, 62] on body "[URL] Agents Current agent: Fsql Query Generation Agent Agent Fsql Query Genera…" at bounding box center [276, 211] width 552 height 423
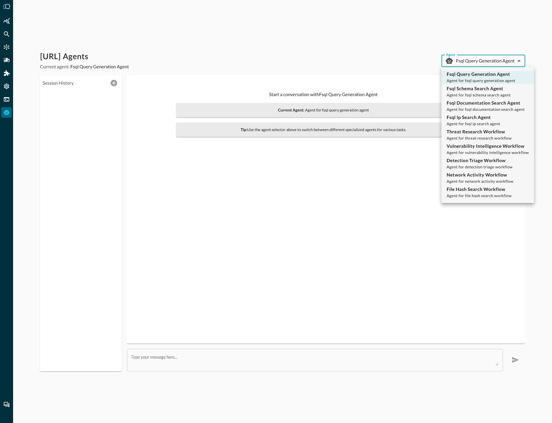
click at [366, 50] on div at bounding box center [276, 211] width 552 height 423
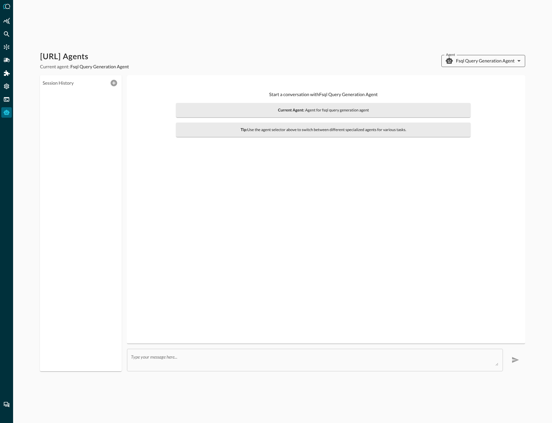
click at [483, 61] on body "[URL] Agents Current agent: Fsql Query Generation Agent Agent Fsql Query Genera…" at bounding box center [276, 211] width 552 height 423
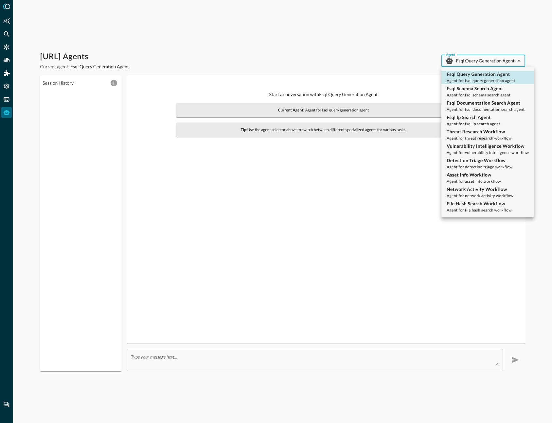
click at [483, 61] on div at bounding box center [276, 211] width 552 height 423
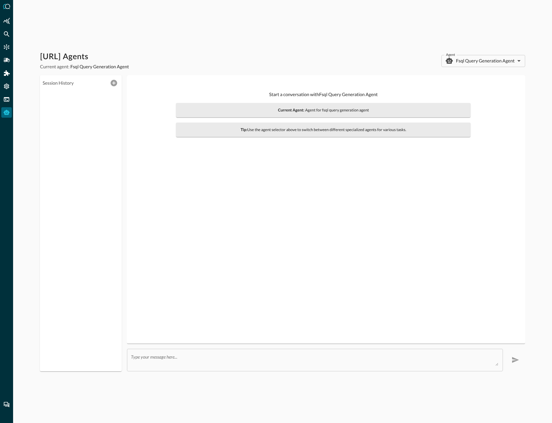
drag, startPoint x: 298, startPoint y: 94, endPoint x: 264, endPoint y: 77, distance: 38.5
click at [376, 281] on div "Start a conversation with Fsql Query Generation Agent Current Agent: Agent for …" at bounding box center [325, 209] width 387 height 258
click at [508, 64] on body "[URL] Agents Current agent: Fsql Query Generation Agent Agent Fsql Query Genera…" at bounding box center [276, 211] width 552 height 423
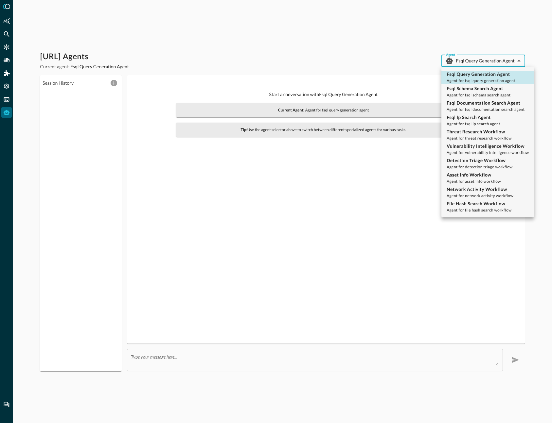
click at [508, 63] on div at bounding box center [276, 211] width 552 height 423
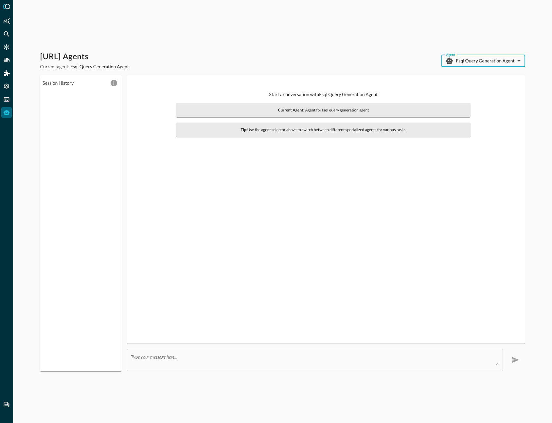
drag, startPoint x: 365, startPoint y: 56, endPoint x: 363, endPoint y: 12, distance: 43.5
click at [365, 56] on div "Query.AI Agents Current agent: Fsql Query Generation Agent Agent Fsql Query Gen…" at bounding box center [282, 61] width 485 height 18
click at [485, 64] on body "[URL] Agents Current agent: Fsql Query Generation Agent Agent Fsql Query Genera…" at bounding box center [276, 211] width 552 height 423
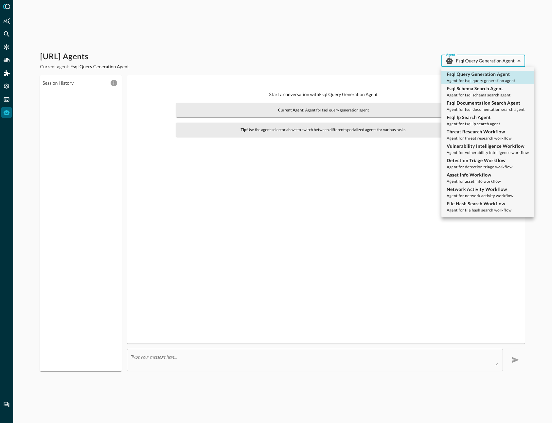
click at [484, 58] on div at bounding box center [276, 211] width 552 height 423
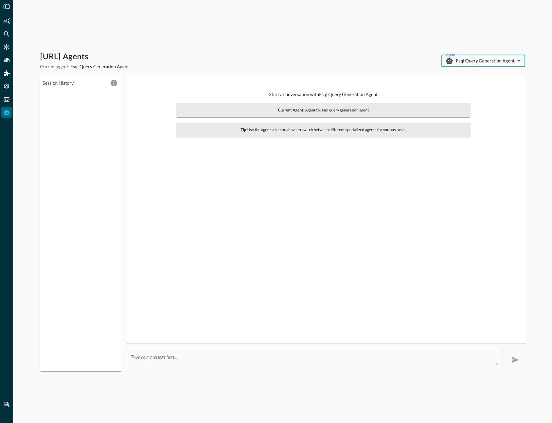
click at [378, 49] on div "[URL] Agents Current agent: Fsql Query Generation Agent Agent Fsql Query Genera…" at bounding box center [282, 211] width 538 height 423
click at [466, 63] on body "[URL] Agents Current agent: Fsql Query Generation Agent Agent Fsql Query Genera…" at bounding box center [276, 211] width 552 height 423
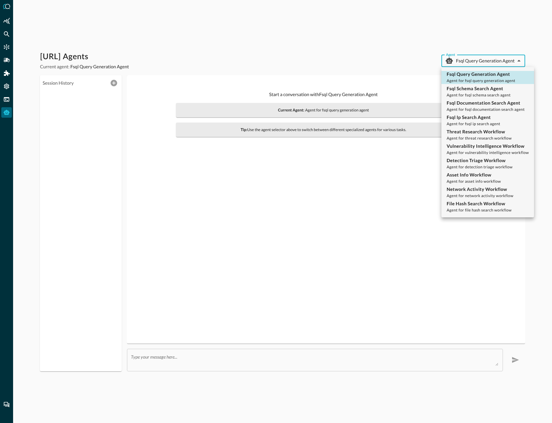
click at [467, 59] on div at bounding box center [276, 211] width 552 height 423
click at [488, 62] on body "[URL] Agents Current agent: Fsql Query Generation Agent Agent Fsql Query Genera…" at bounding box center [276, 211] width 552 height 423
click at [357, 42] on div at bounding box center [276, 211] width 552 height 423
